Goal: Information Seeking & Learning: Check status

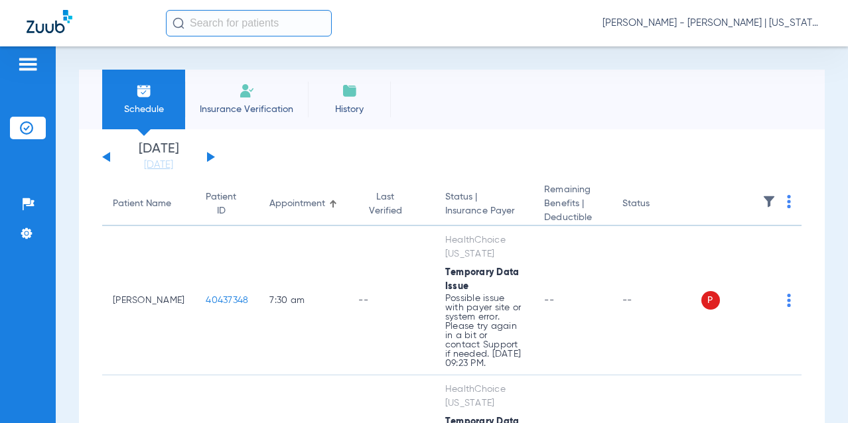
click at [209, 157] on button at bounding box center [211, 157] width 8 height 10
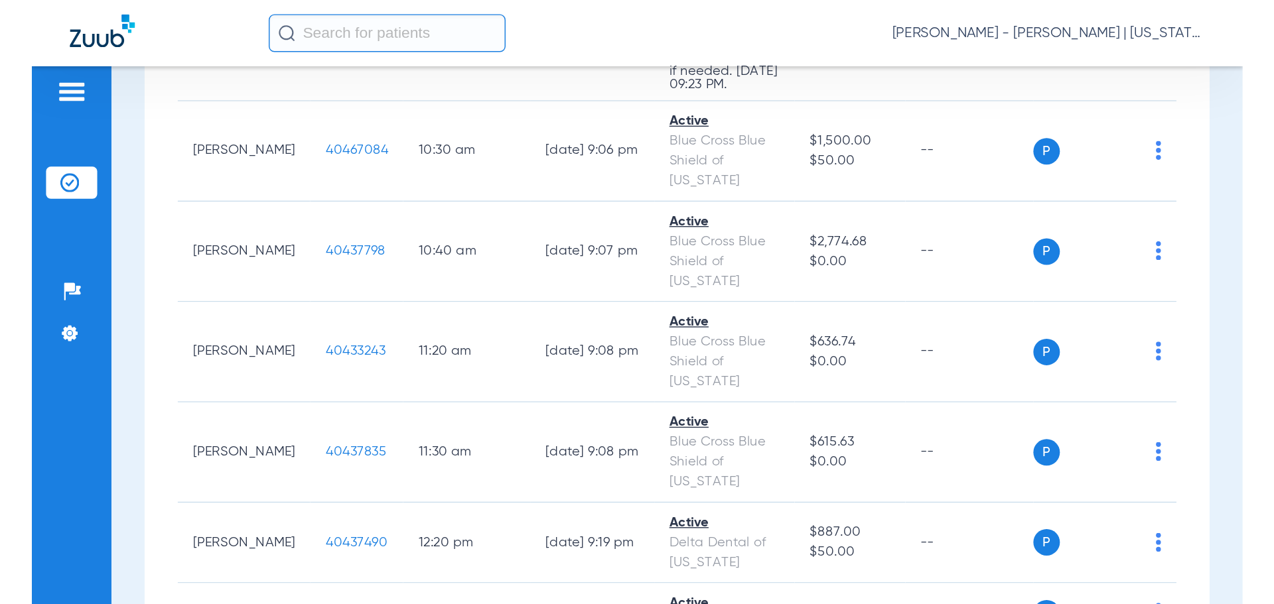
scroll to position [862, 0]
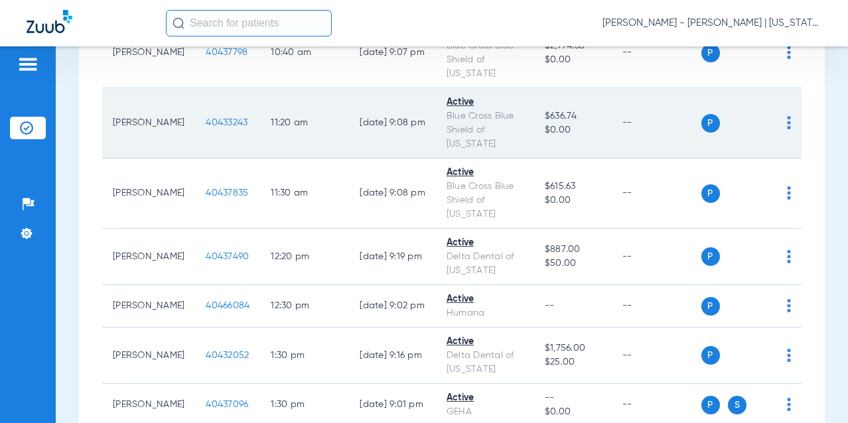
click at [206, 127] on span "40433243" at bounding box center [227, 122] width 42 height 9
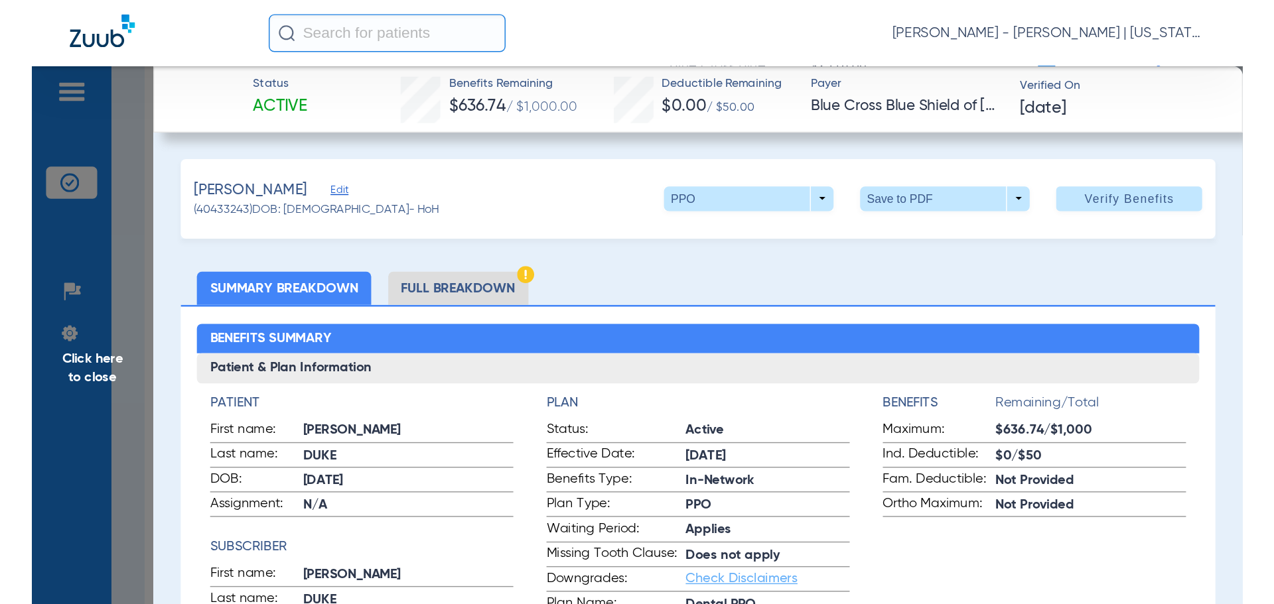
scroll to position [355, 0]
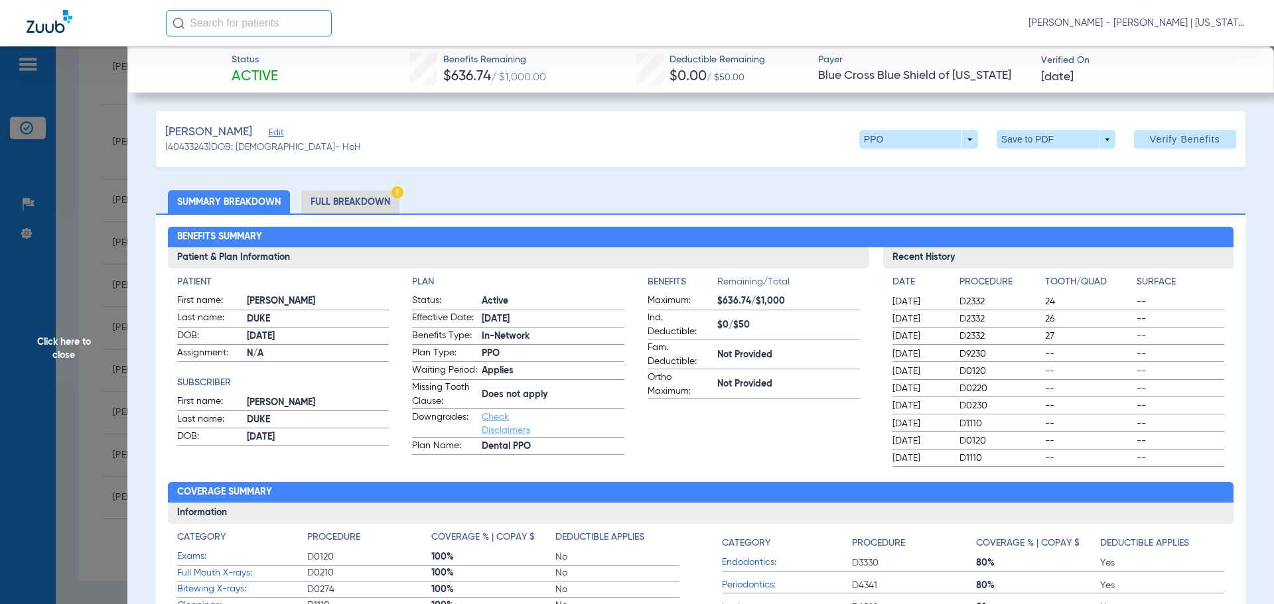
click at [344, 206] on li "Full Breakdown" at bounding box center [350, 201] width 98 height 23
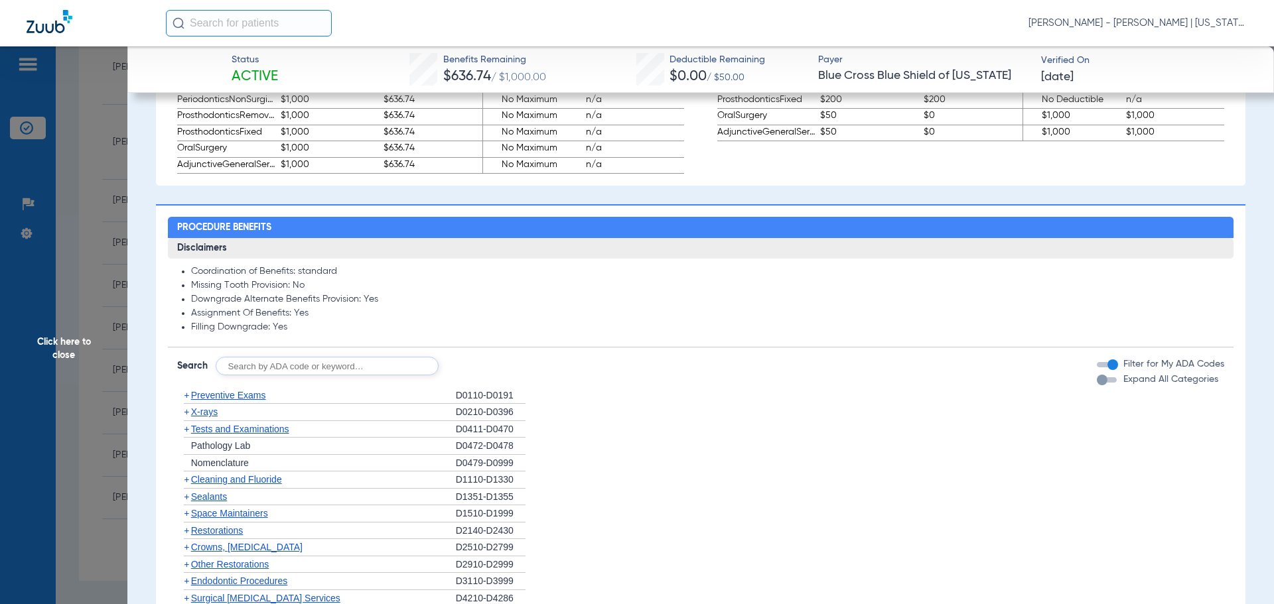
scroll to position [995, 0]
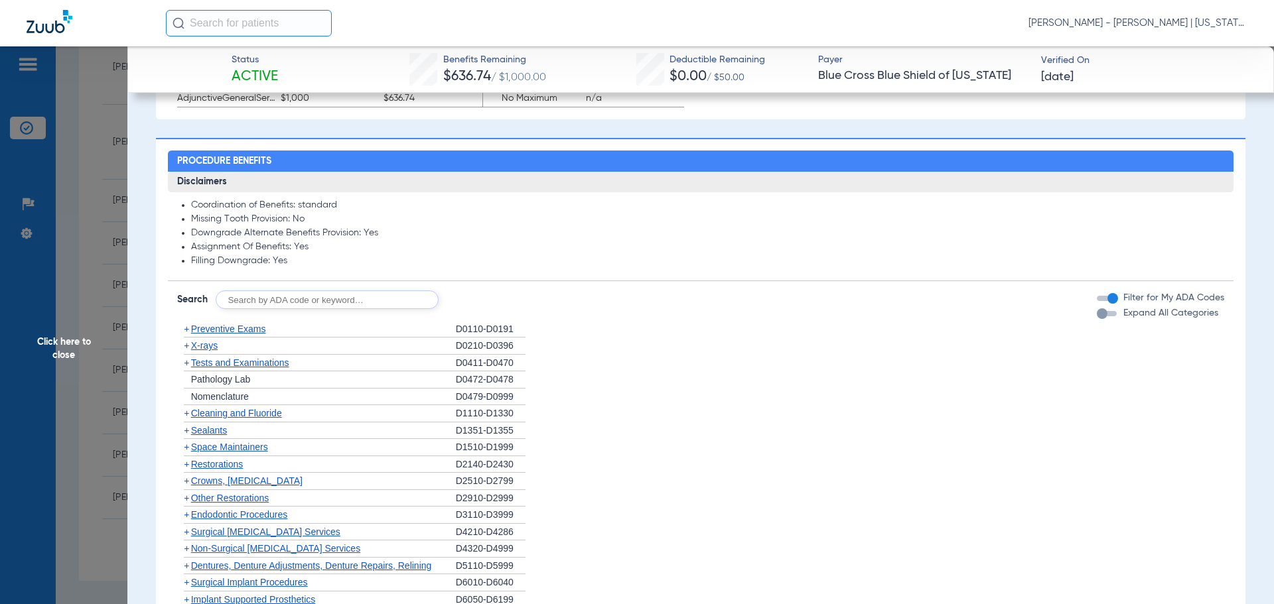
click at [186, 351] on span "+" at bounding box center [186, 345] width 5 height 11
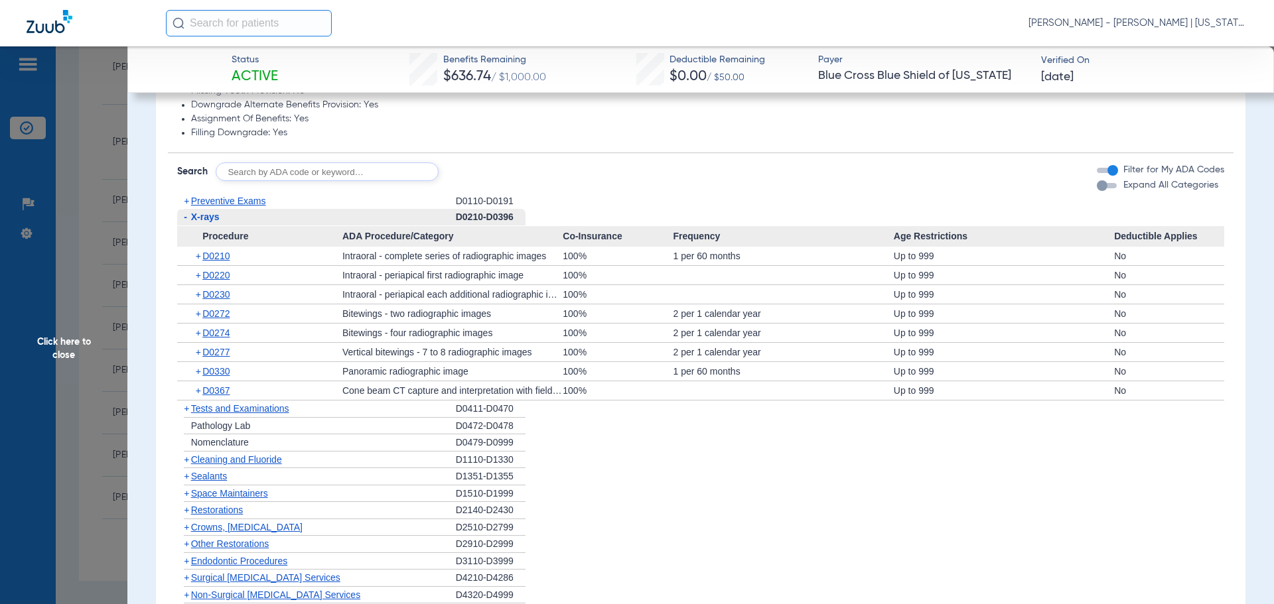
scroll to position [1128, 0]
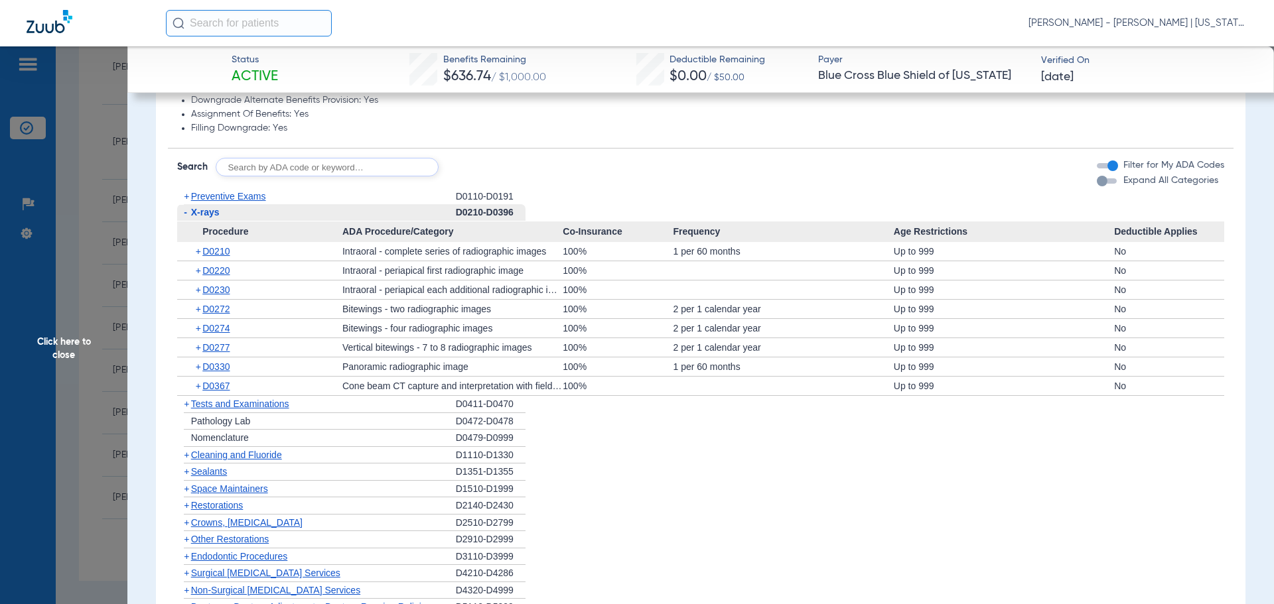
click at [186, 202] on span "+" at bounding box center [186, 196] width 5 height 11
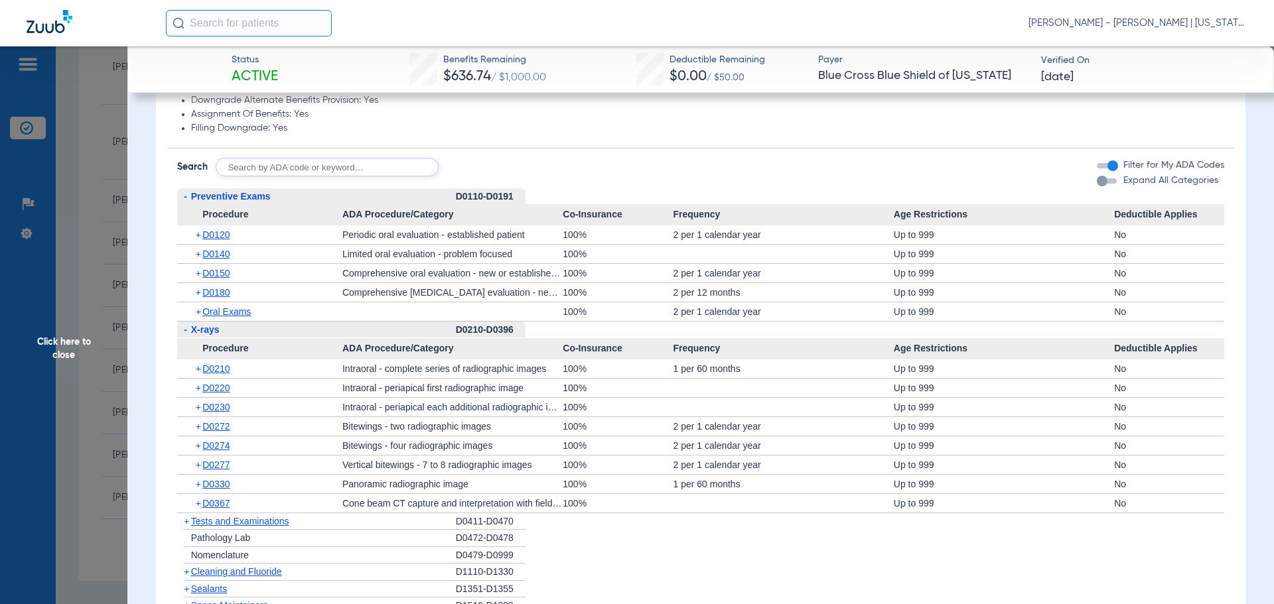
click at [199, 263] on span "+" at bounding box center [199, 254] width 7 height 19
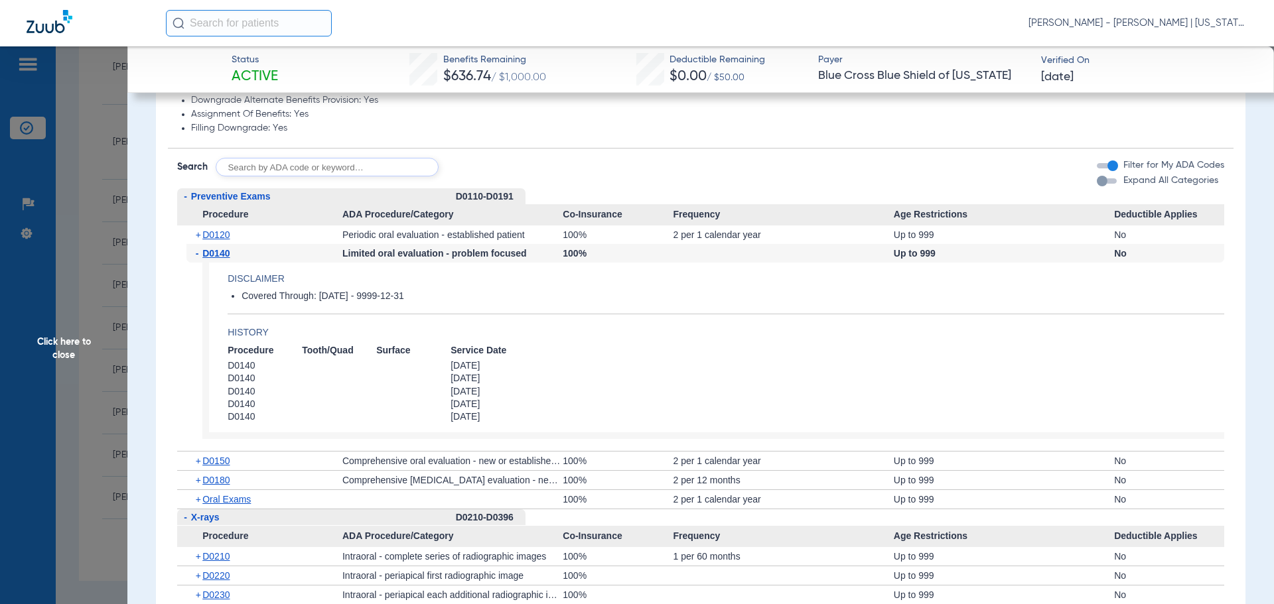
click at [199, 263] on span "-" at bounding box center [199, 253] width 7 height 19
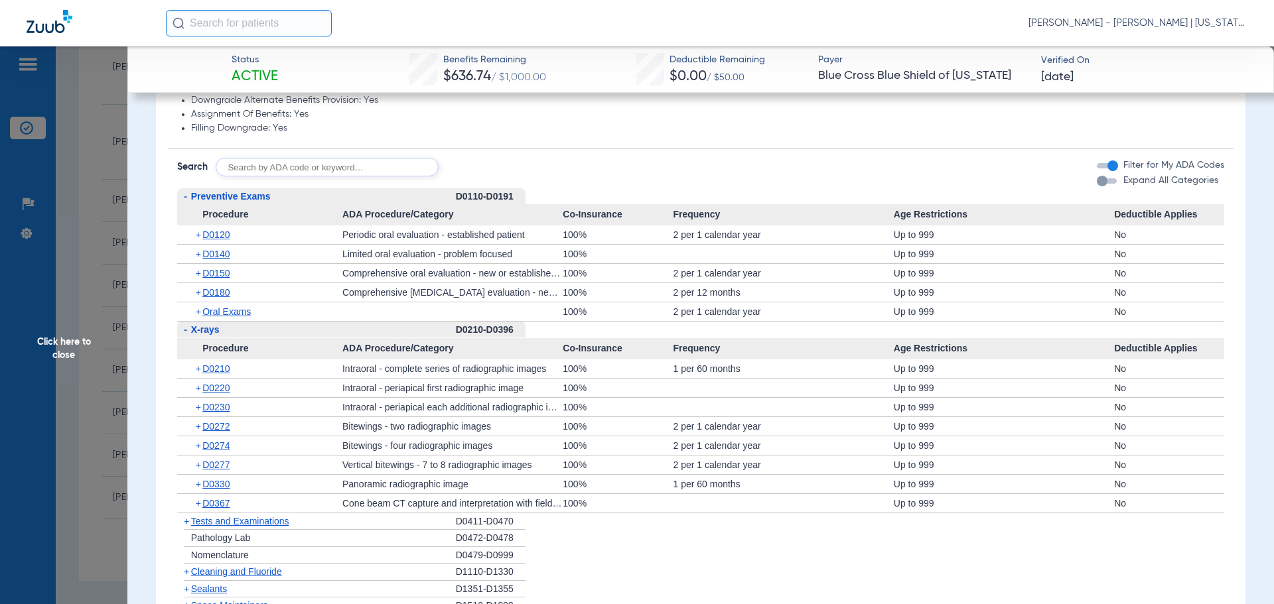
click at [71, 297] on span "Click here to close" at bounding box center [63, 348] width 127 height 604
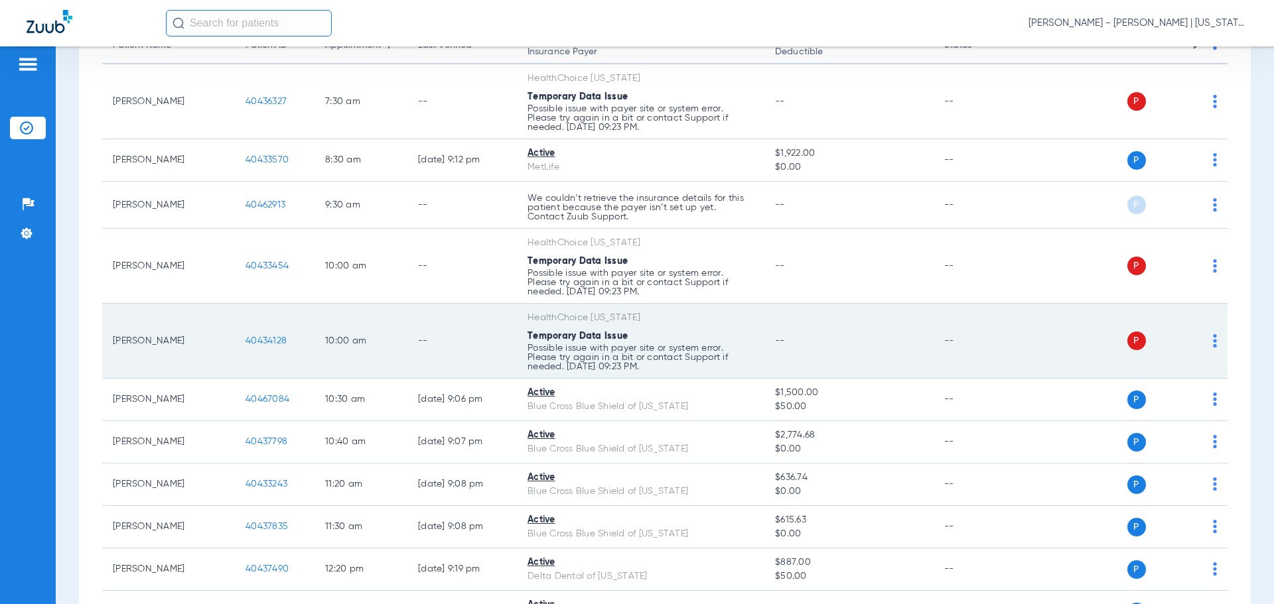
scroll to position [0, 0]
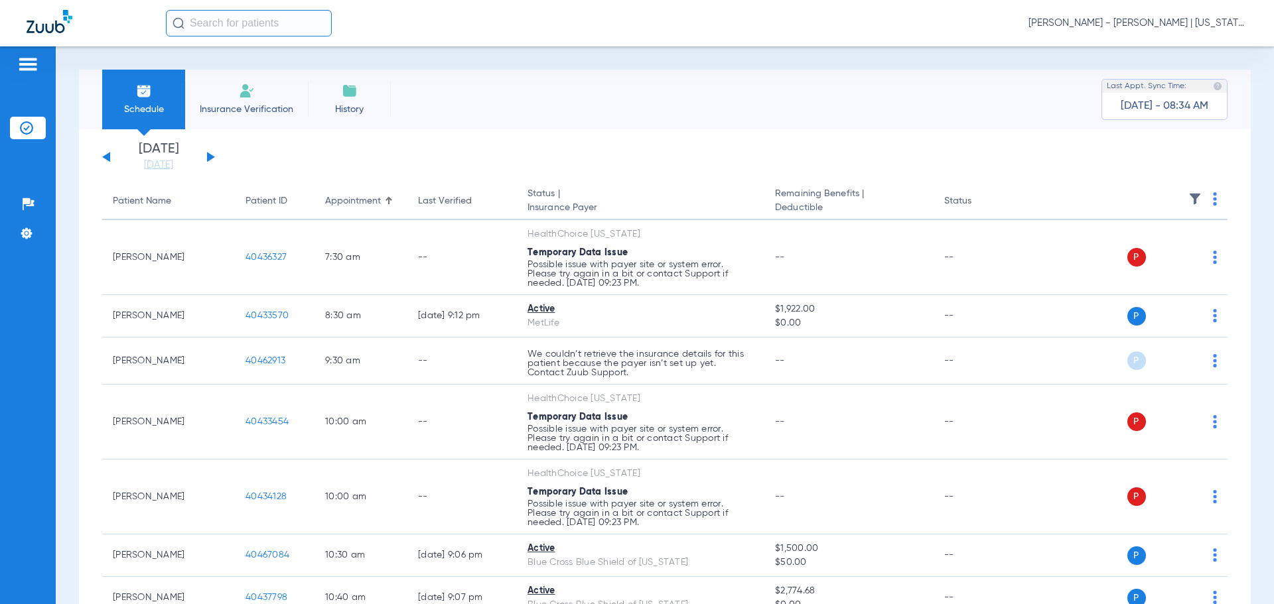
click at [209, 155] on button at bounding box center [211, 157] width 8 height 10
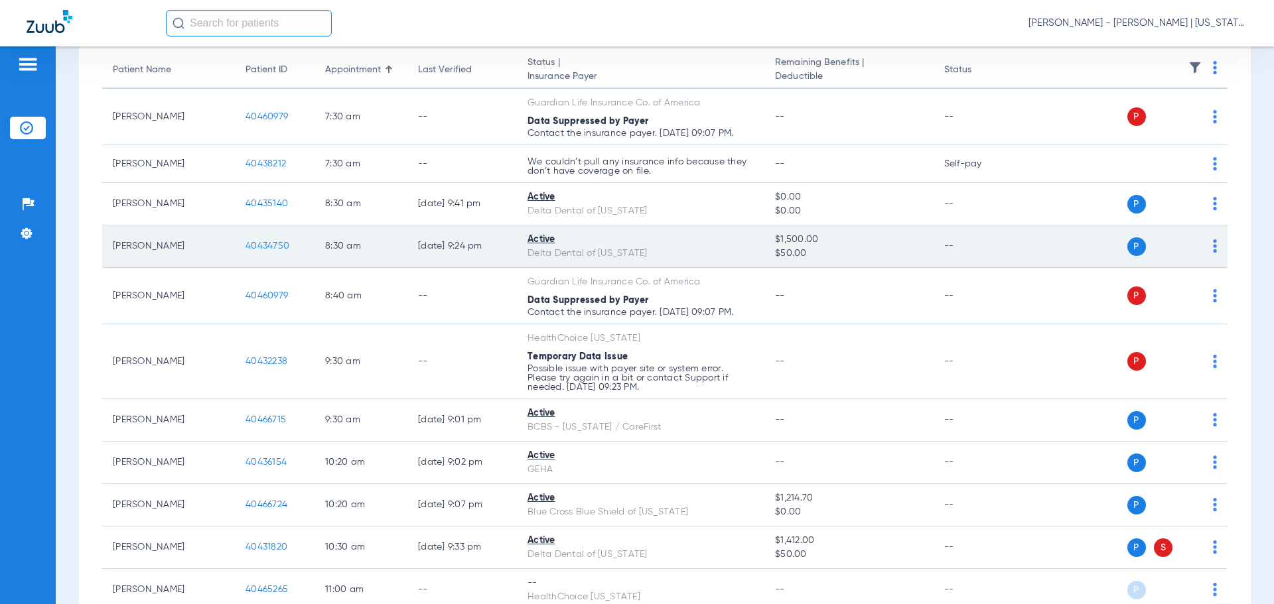
scroll to position [133, 0]
click at [256, 245] on span "40434750" at bounding box center [267, 244] width 44 height 9
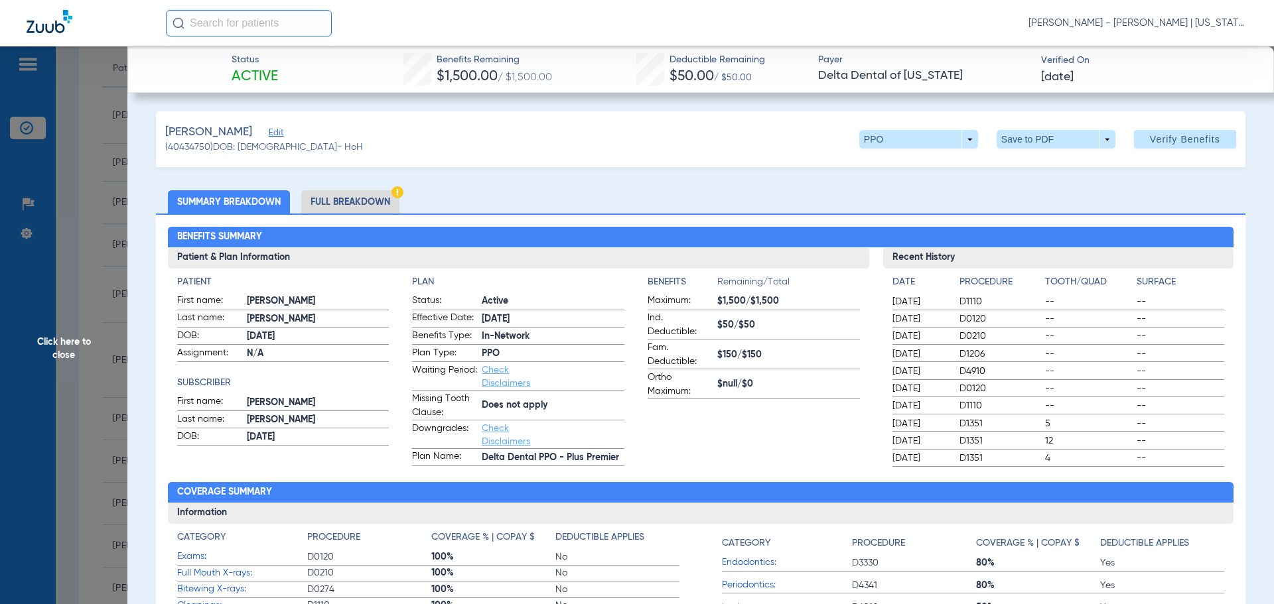
click at [120, 265] on span "Click here to close" at bounding box center [63, 348] width 127 height 604
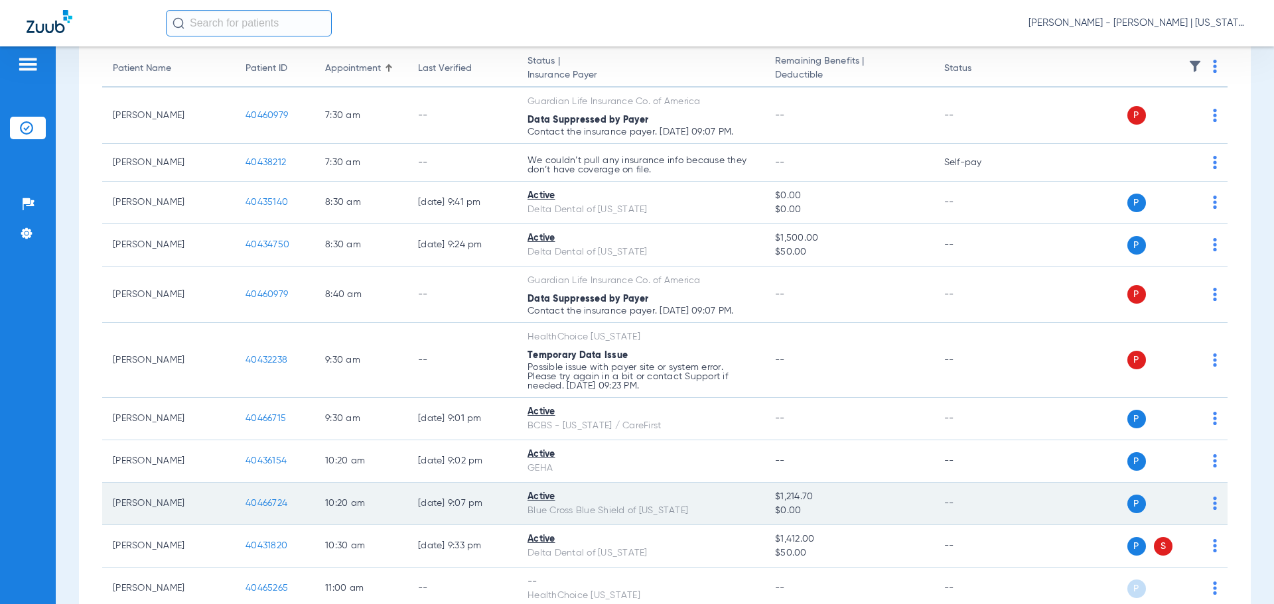
click at [273, 423] on span "40466724" at bounding box center [266, 503] width 42 height 9
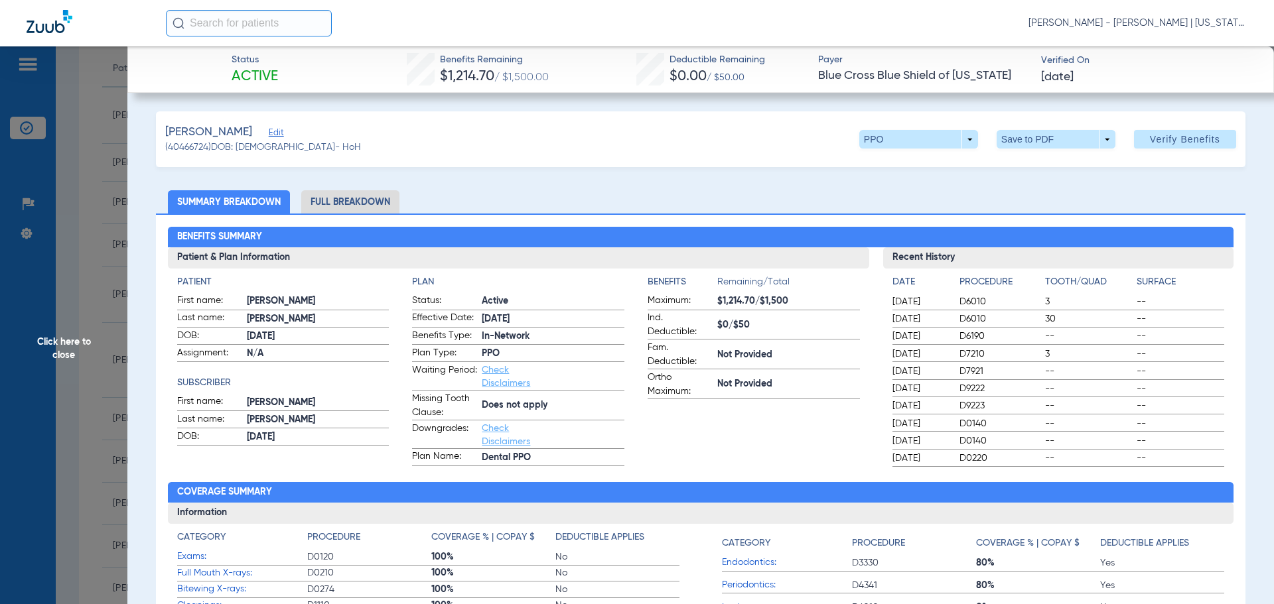
click at [381, 199] on li "Full Breakdown" at bounding box center [350, 201] width 98 height 23
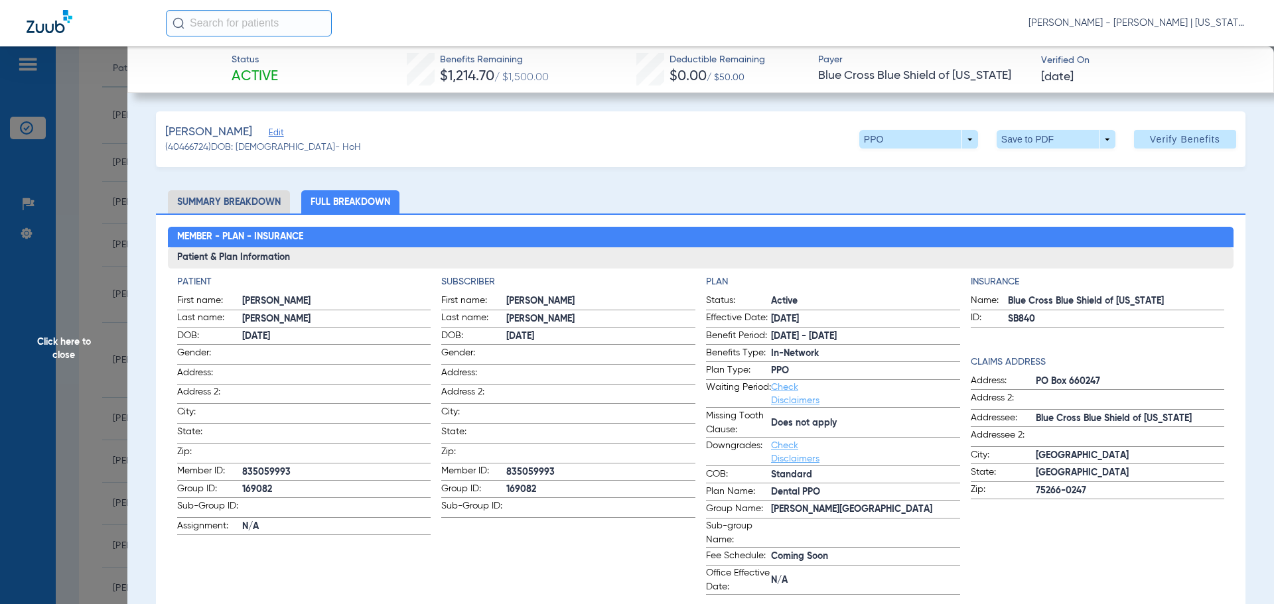
click at [99, 300] on span "Click here to close" at bounding box center [63, 348] width 127 height 604
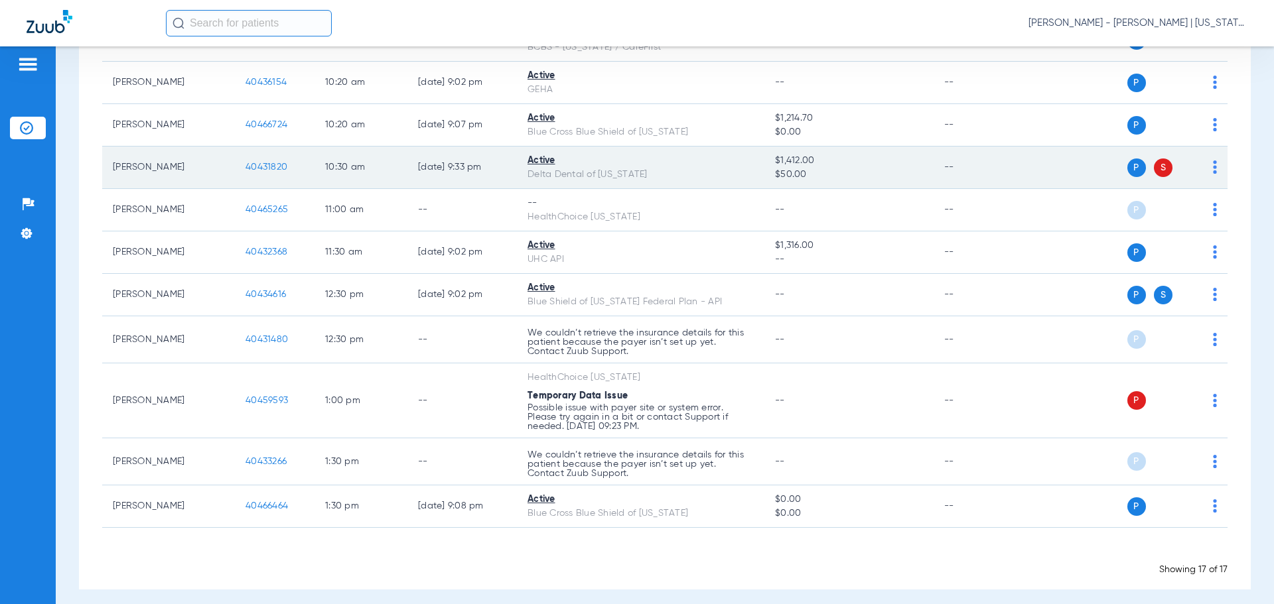
scroll to position [520, 0]
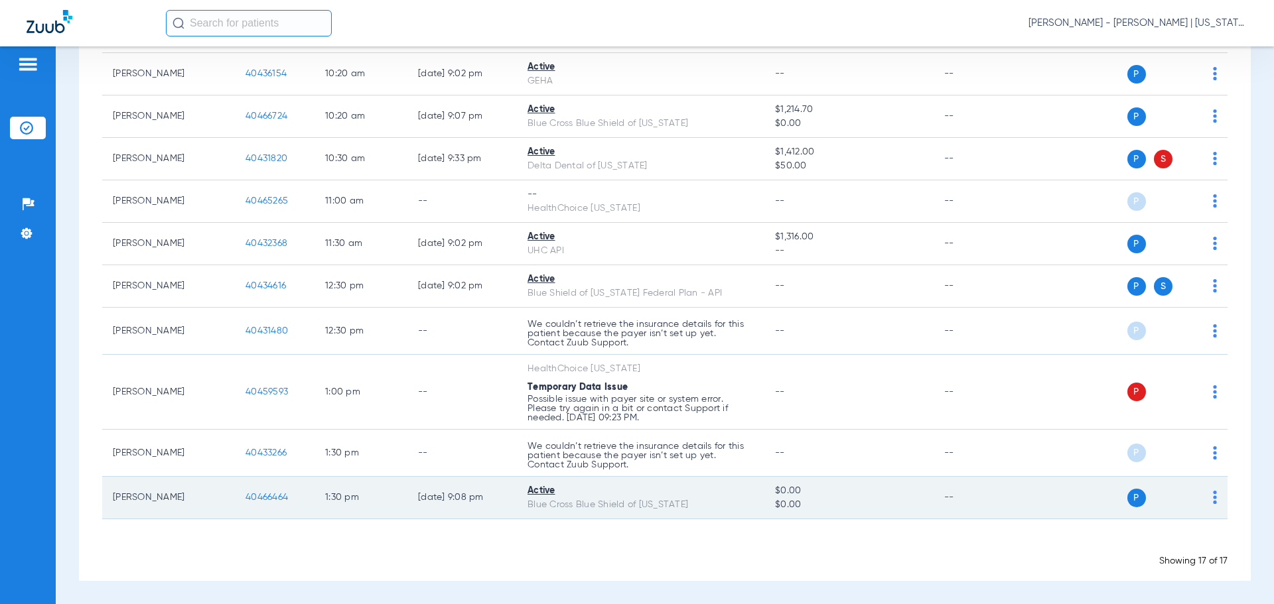
click at [262, 423] on span "40466464" at bounding box center [266, 497] width 42 height 9
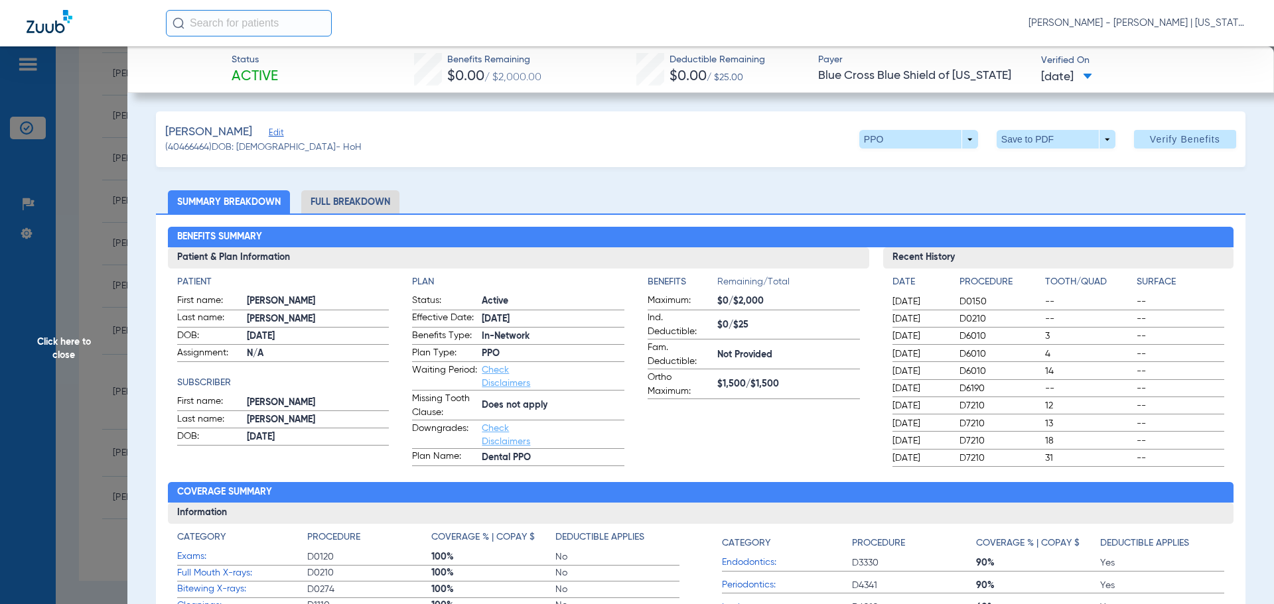
click at [343, 199] on li "Full Breakdown" at bounding box center [350, 201] width 98 height 23
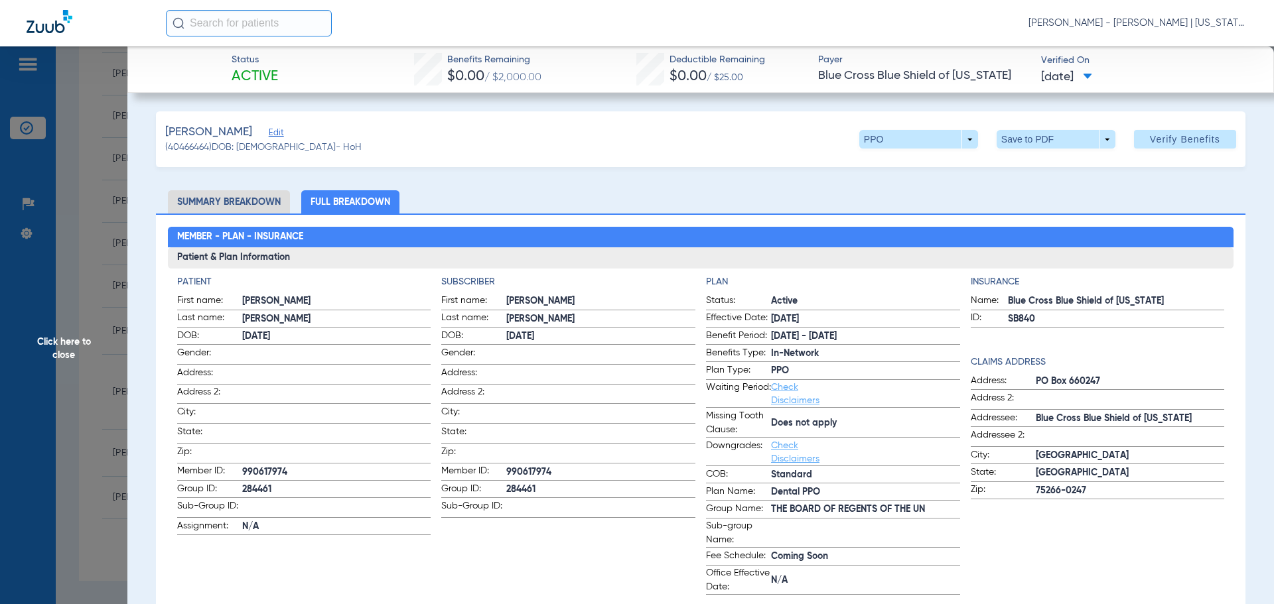
click at [52, 391] on span "Click here to close" at bounding box center [63, 348] width 127 height 604
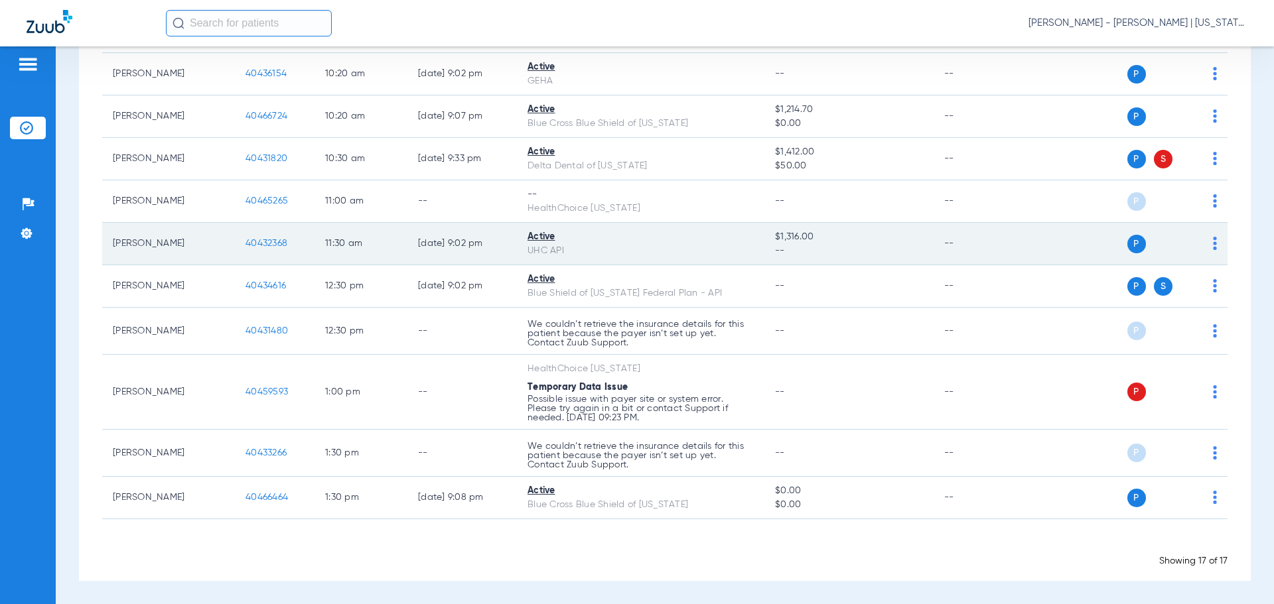
click at [277, 239] on span "40432368" at bounding box center [266, 243] width 42 height 9
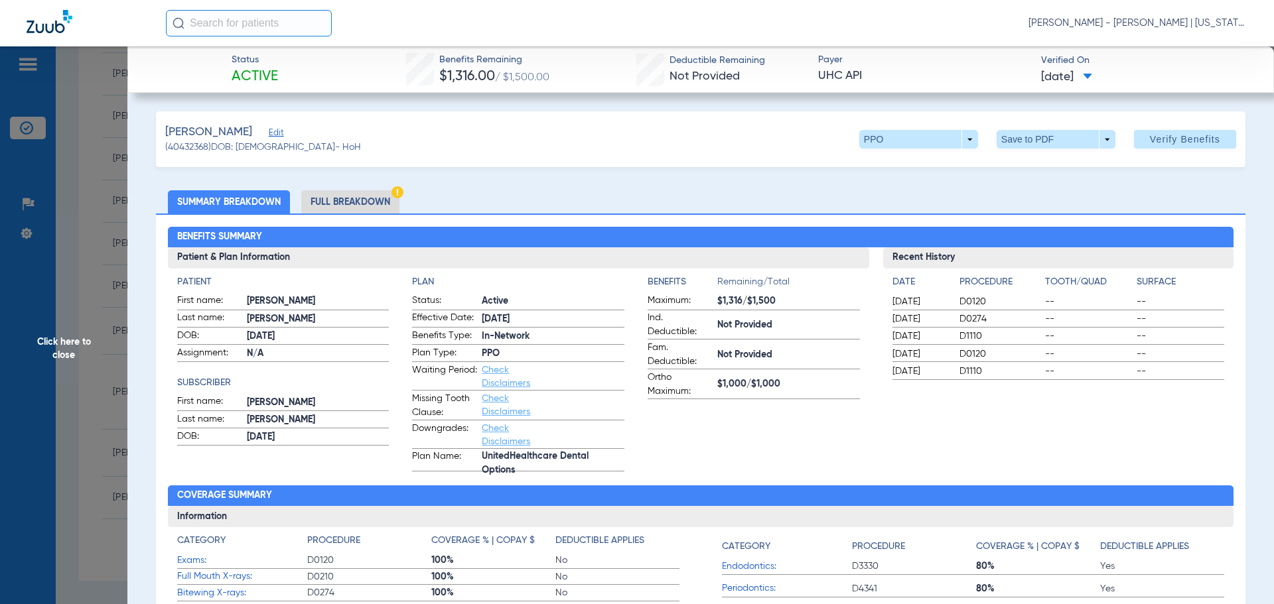
click at [349, 194] on li "Full Breakdown" at bounding box center [350, 201] width 98 height 23
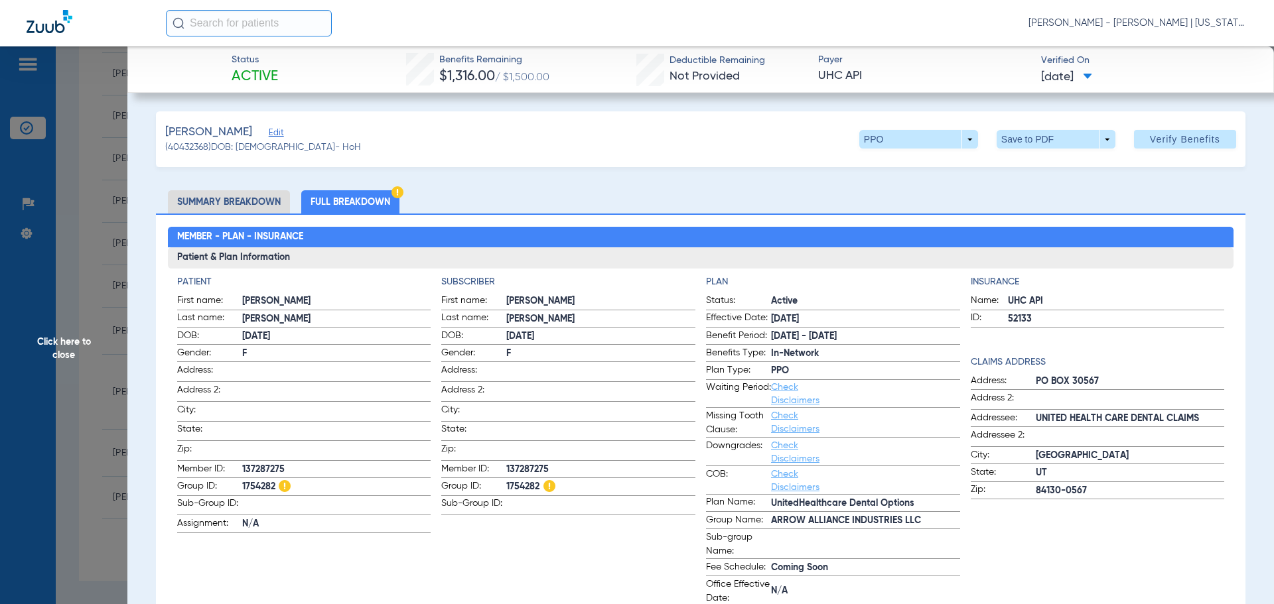
click at [77, 338] on span "Click here to close" at bounding box center [63, 348] width 127 height 604
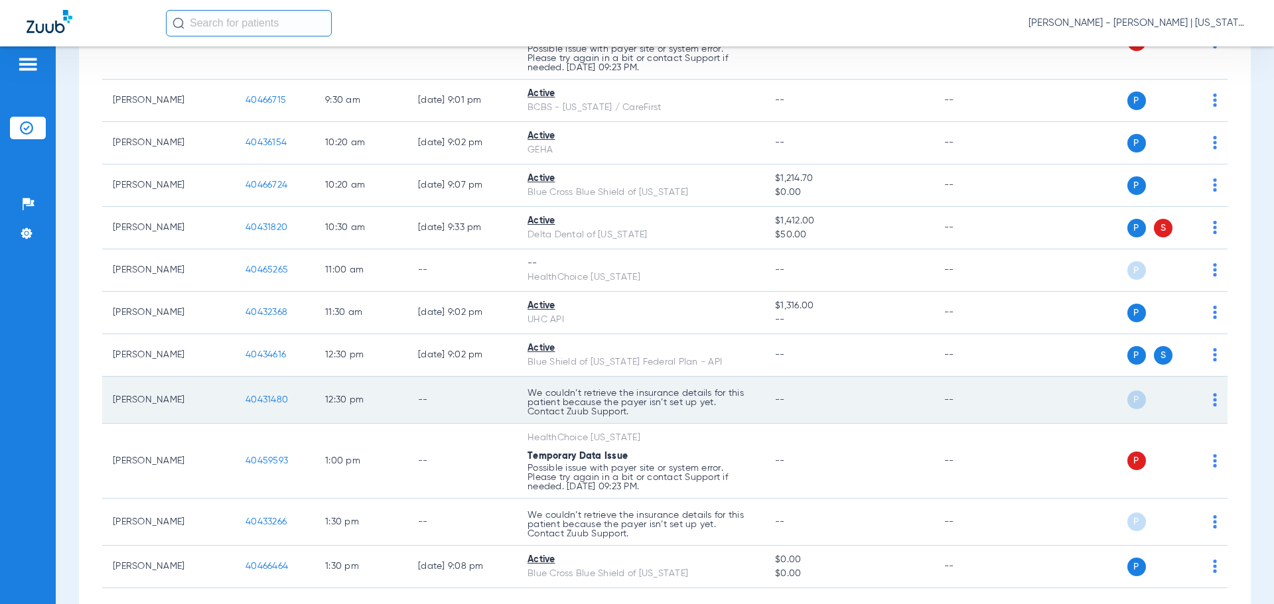
scroll to position [464, 0]
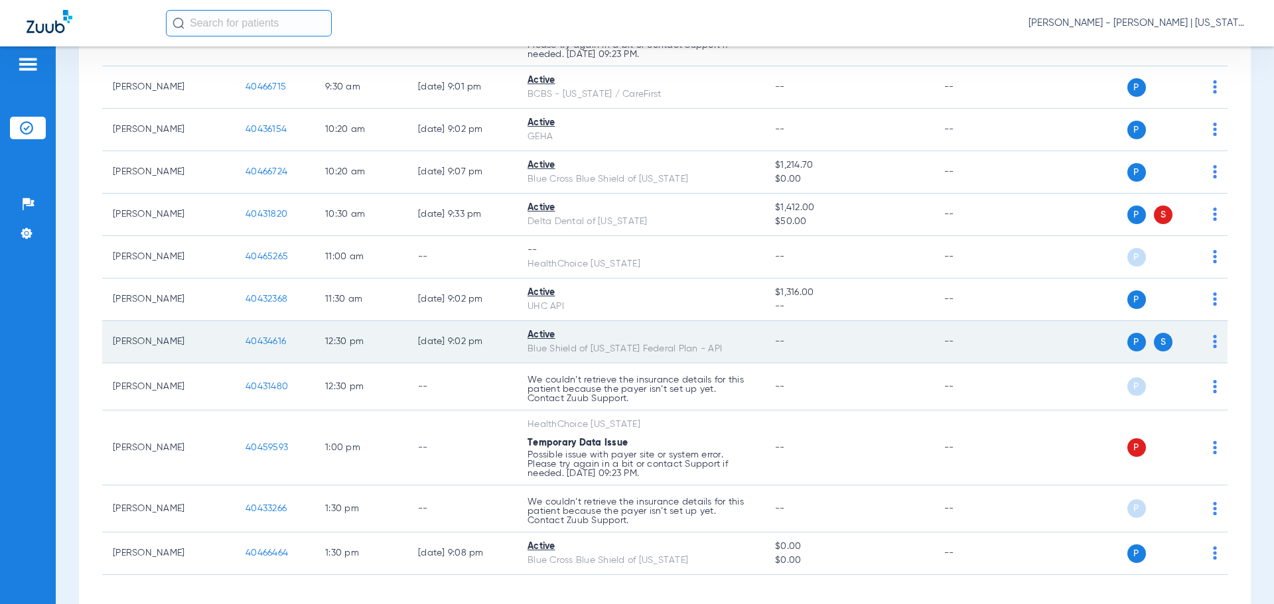
click at [281, 354] on td "40434616" at bounding box center [275, 342] width 80 height 42
click at [279, 342] on span "40434616" at bounding box center [265, 341] width 40 height 9
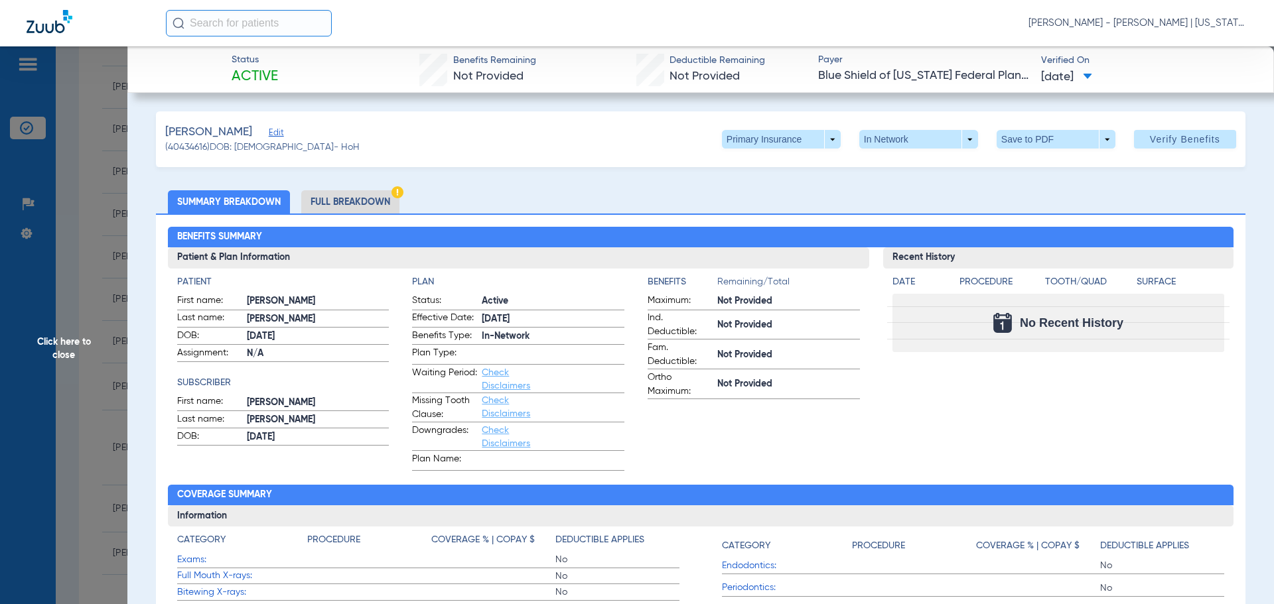
click at [379, 200] on li "Full Breakdown" at bounding box center [350, 201] width 98 height 23
